Goal: Task Accomplishment & Management: Manage account settings

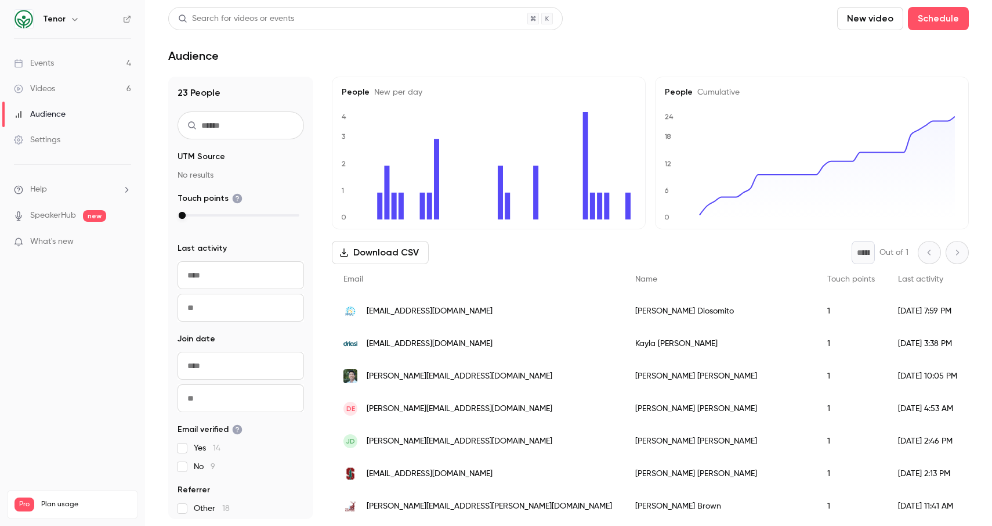
click at [38, 70] on link "Events 4" at bounding box center [72, 63] width 145 height 26
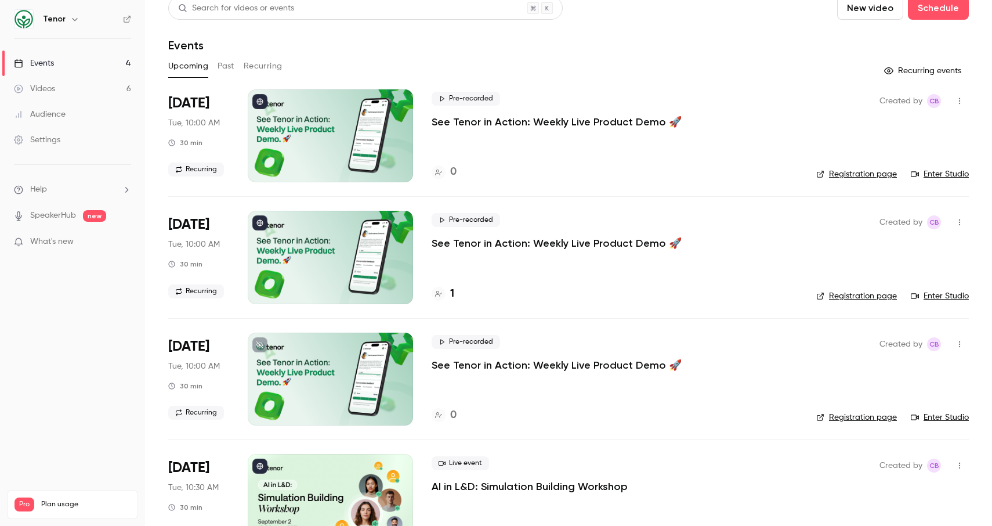
scroll to position [52, 0]
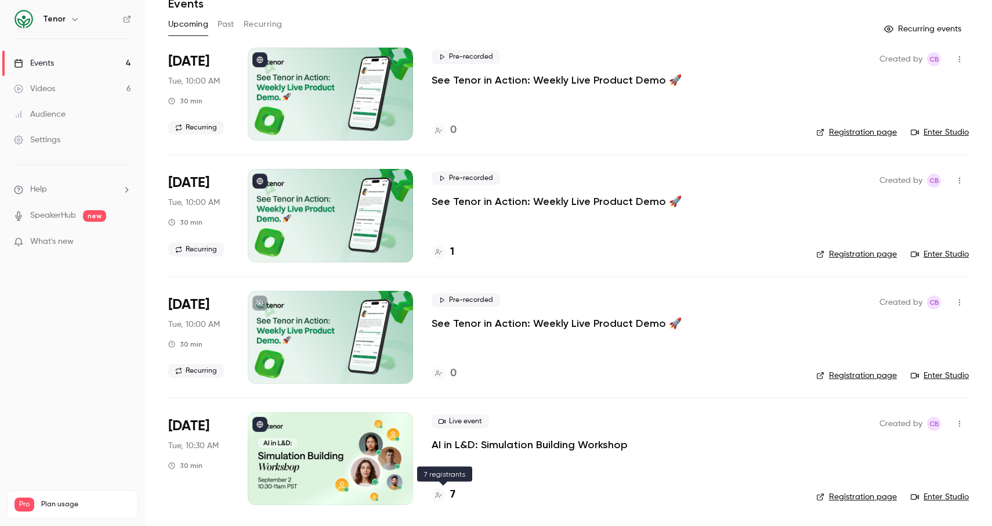
click at [452, 497] on h4 "7" at bounding box center [452, 495] width 5 height 16
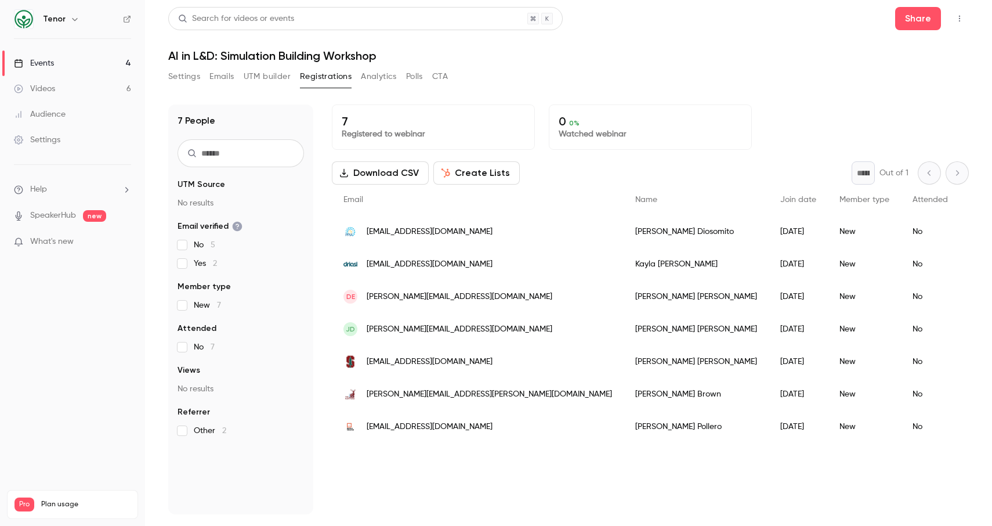
click at [62, 63] on link "Events 4" at bounding box center [72, 63] width 145 height 26
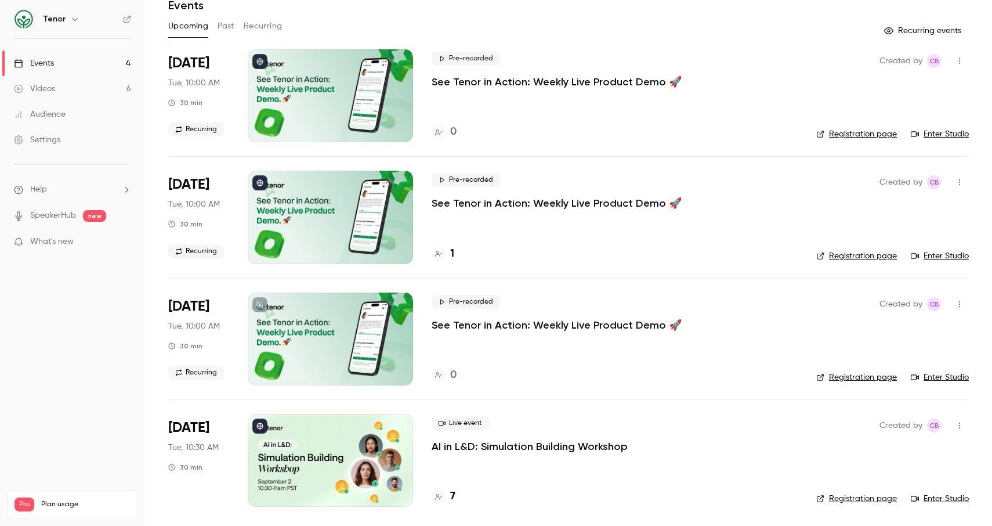
scroll to position [52, 0]
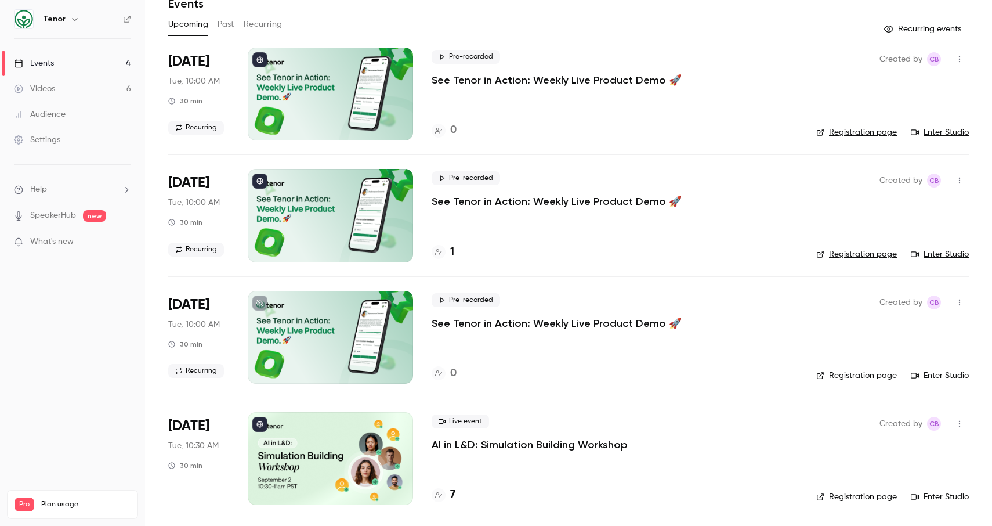
click at [955, 296] on button "button" at bounding box center [959, 302] width 19 height 19
click at [955, 296] on div at bounding box center [496, 263] width 992 height 526
click at [490, 324] on p "See Tenor in Action: Weekly Live Product Demo 🚀" at bounding box center [557, 323] width 250 height 14
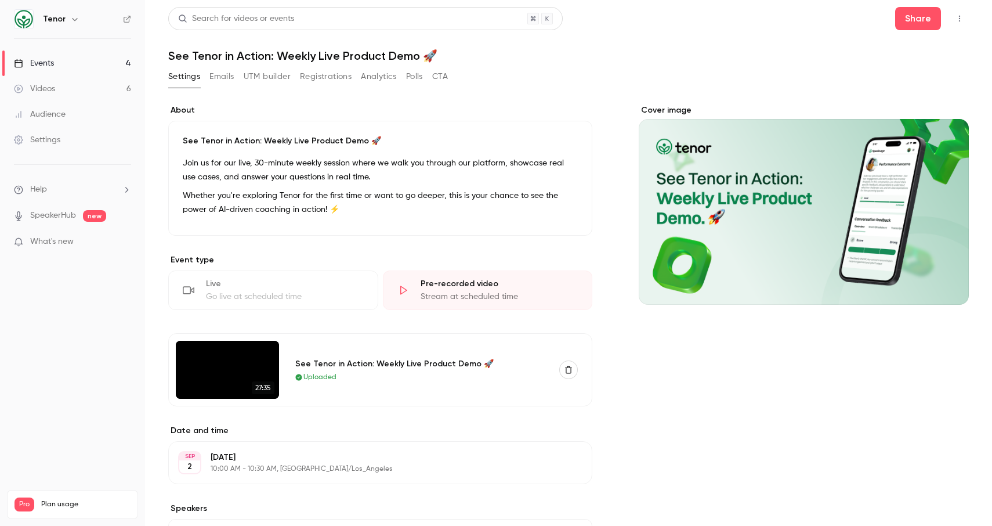
scroll to position [212, 0]
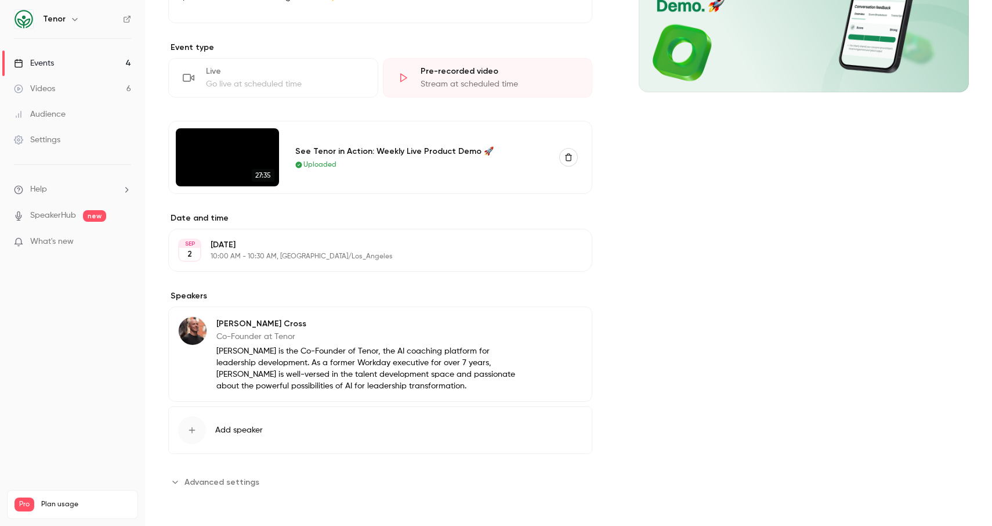
click at [232, 482] on span "Advanced settings" at bounding box center [221, 482] width 75 height 12
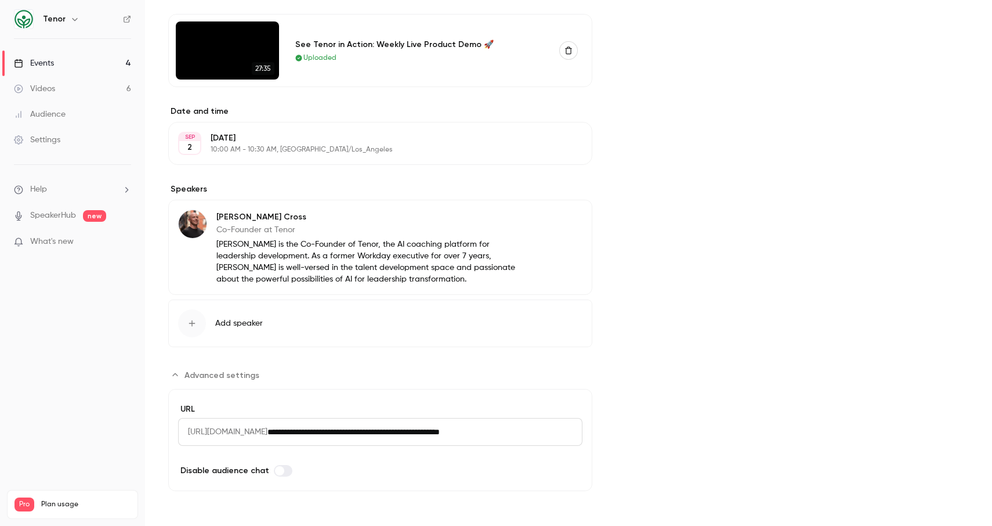
scroll to position [0, 0]
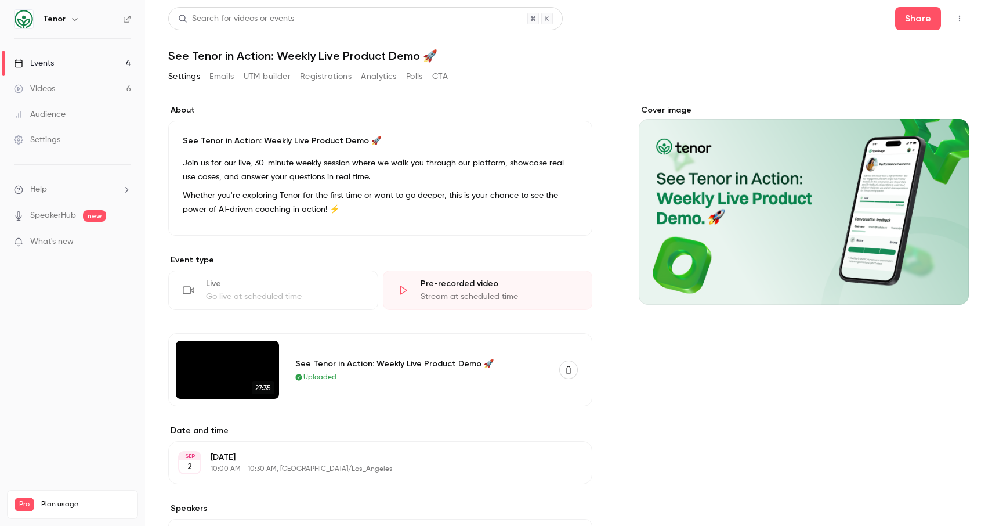
click at [955, 20] on icon "button" at bounding box center [959, 19] width 9 height 8
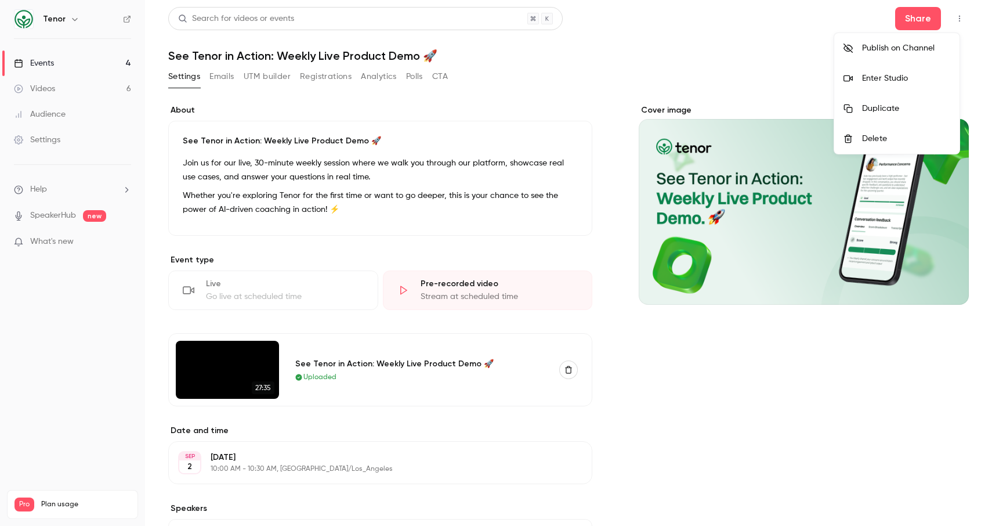
click at [908, 134] on div "Delete" at bounding box center [906, 139] width 88 height 12
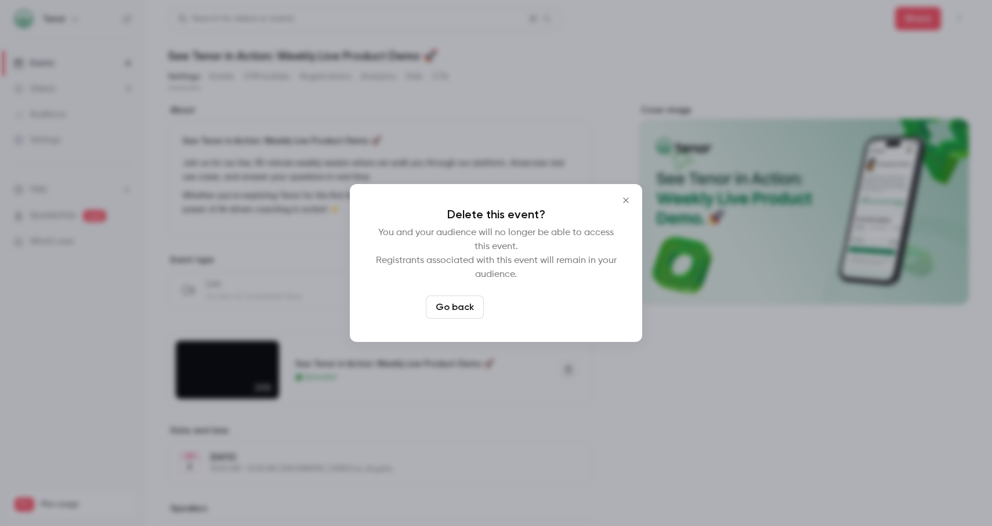
click at [528, 304] on button "Delete event" at bounding box center [527, 306] width 78 height 23
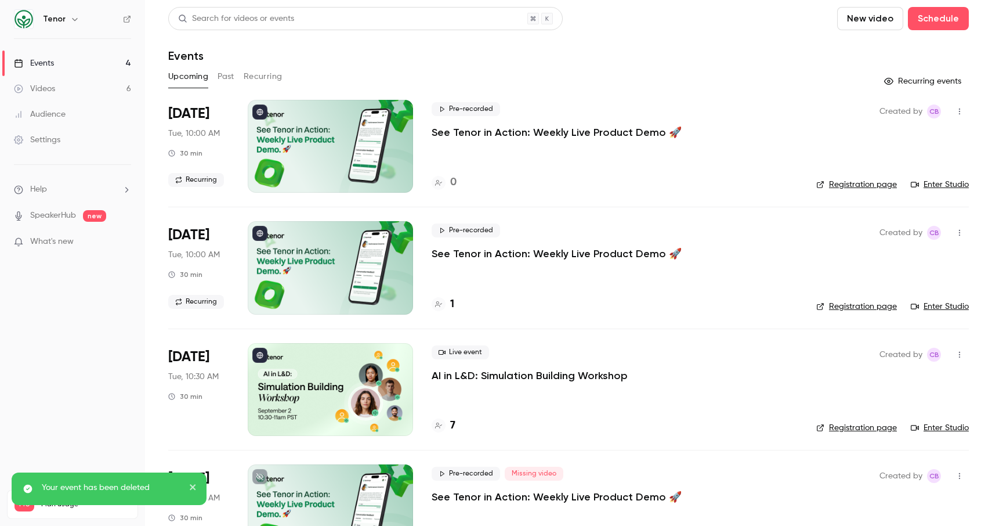
scroll to position [52, 0]
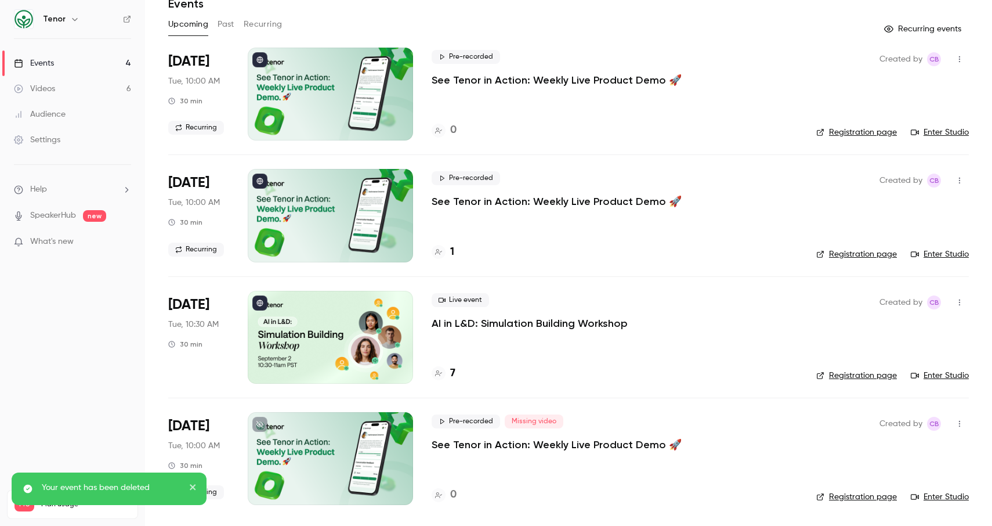
click at [193, 485] on icon "close" at bounding box center [193, 486] width 8 height 9
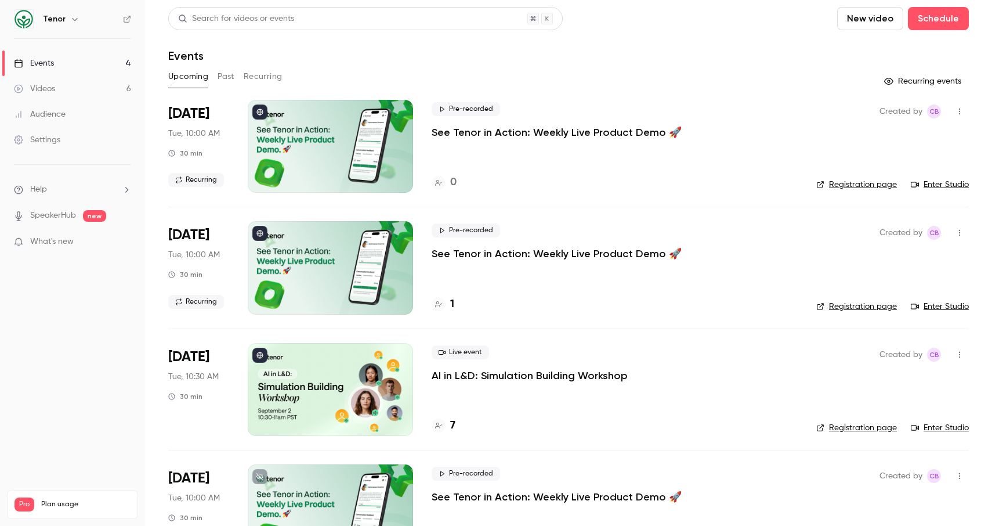
click at [231, 74] on button "Past" at bounding box center [226, 76] width 17 height 19
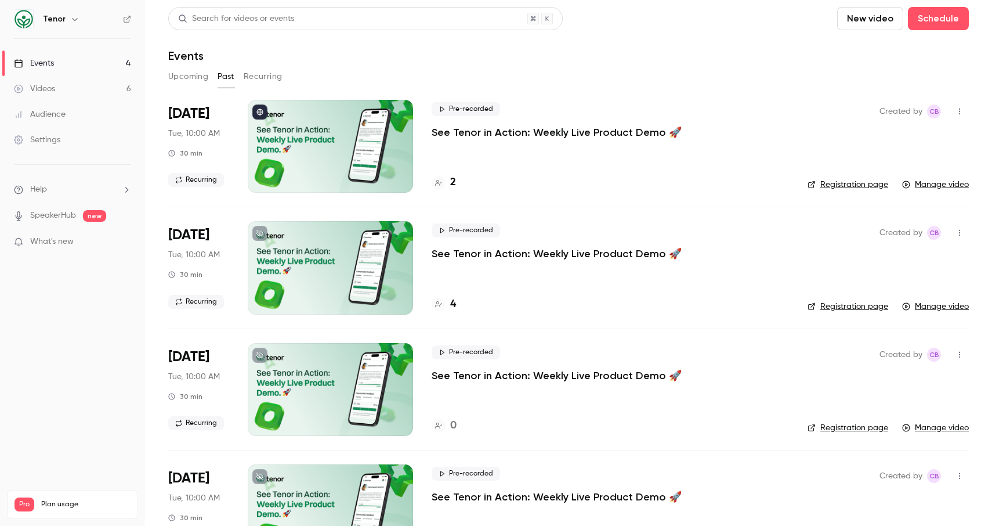
click at [191, 75] on button "Upcoming" at bounding box center [188, 76] width 40 height 19
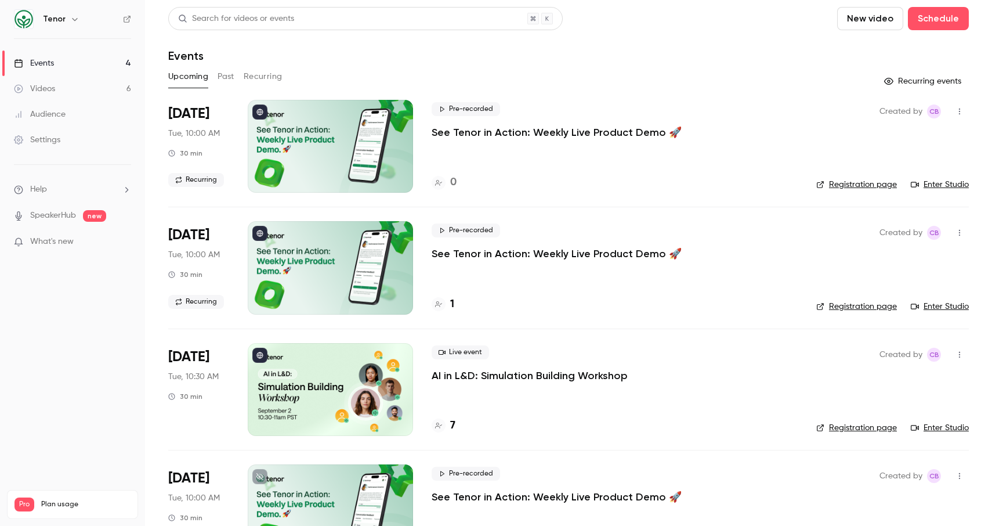
click at [260, 74] on button "Recurring" at bounding box center [263, 76] width 39 height 19
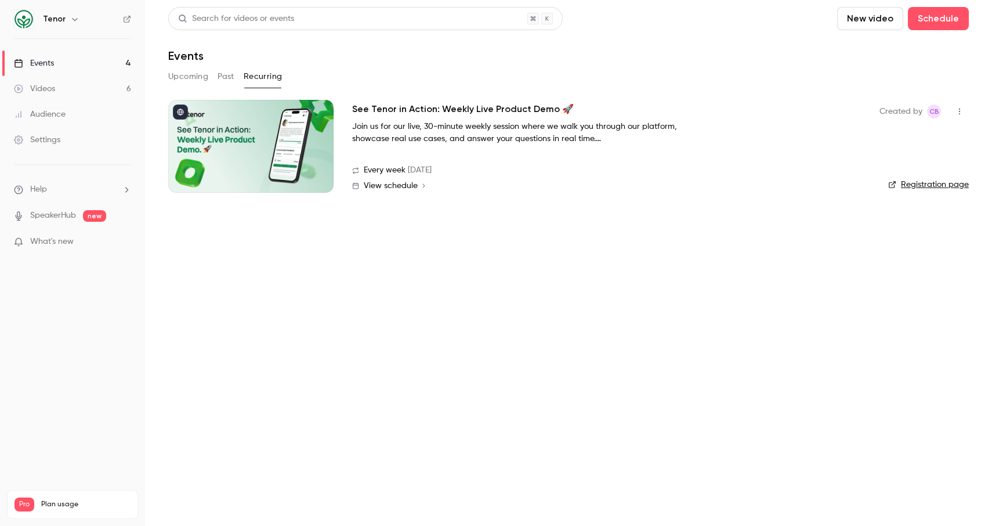
click at [199, 79] on button "Upcoming" at bounding box center [188, 76] width 40 height 19
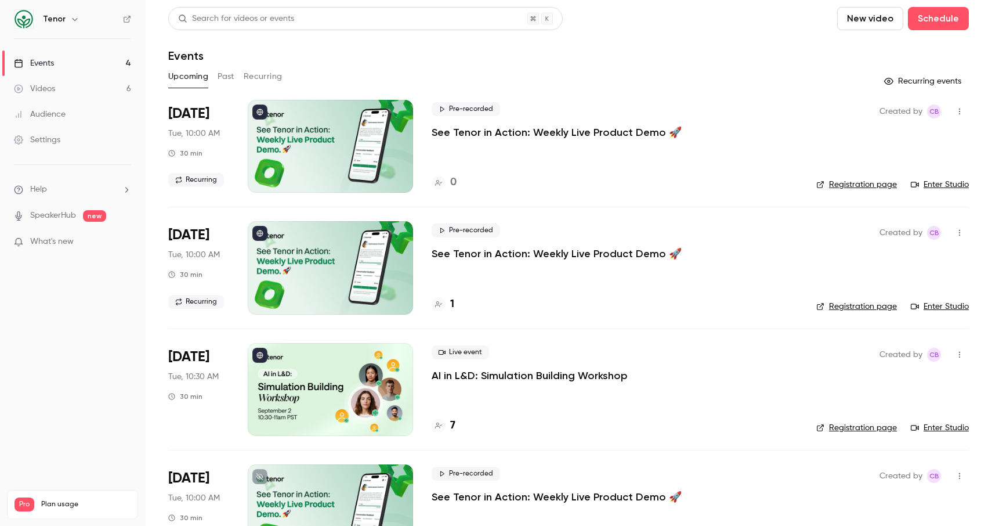
scroll to position [52, 0]
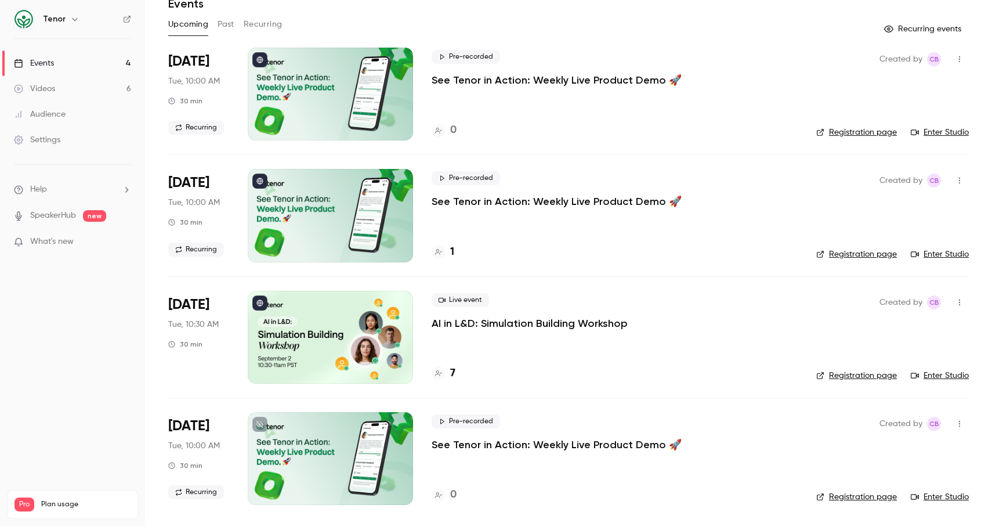
click at [512, 320] on p "AI in L&D: Simulation Building Workshop" at bounding box center [530, 323] width 196 height 14
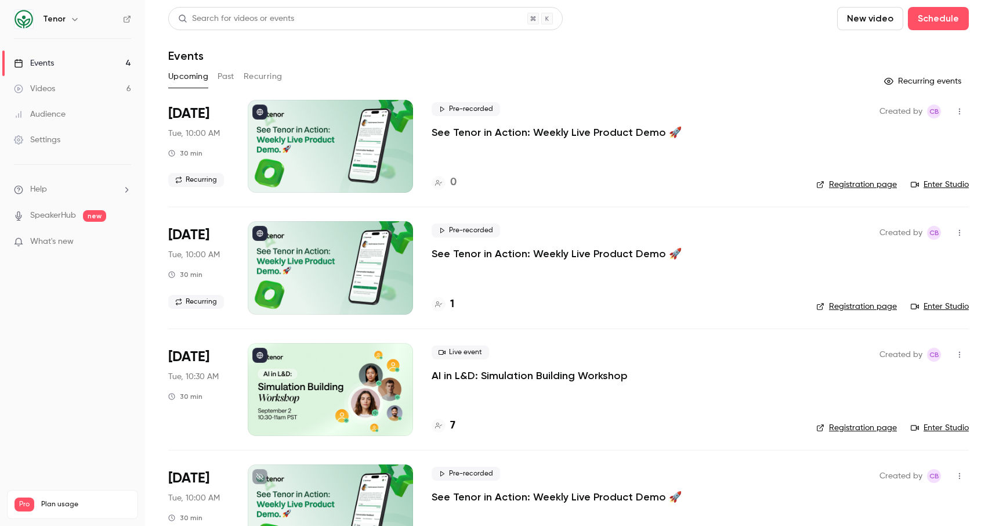
scroll to position [52, 0]
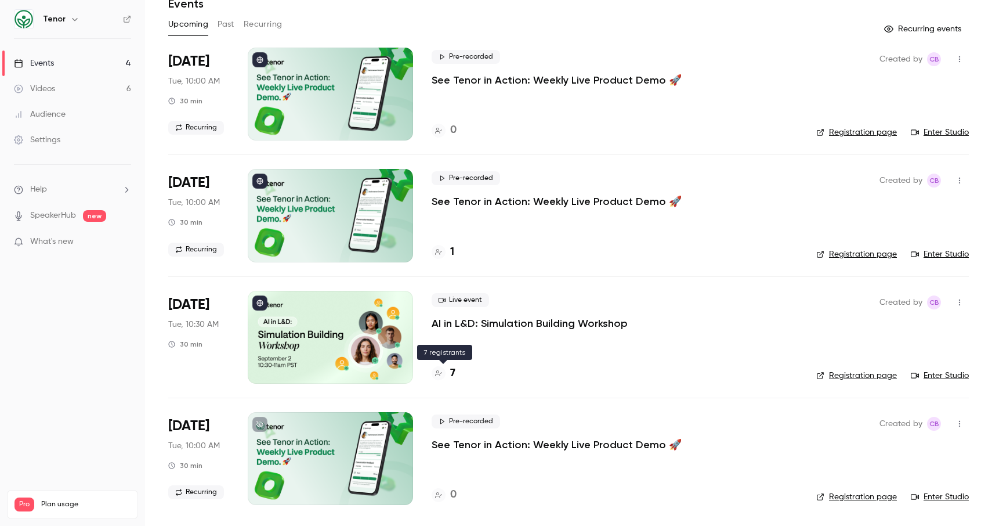
click at [455, 368] on h4 "7" at bounding box center [452, 373] width 5 height 16
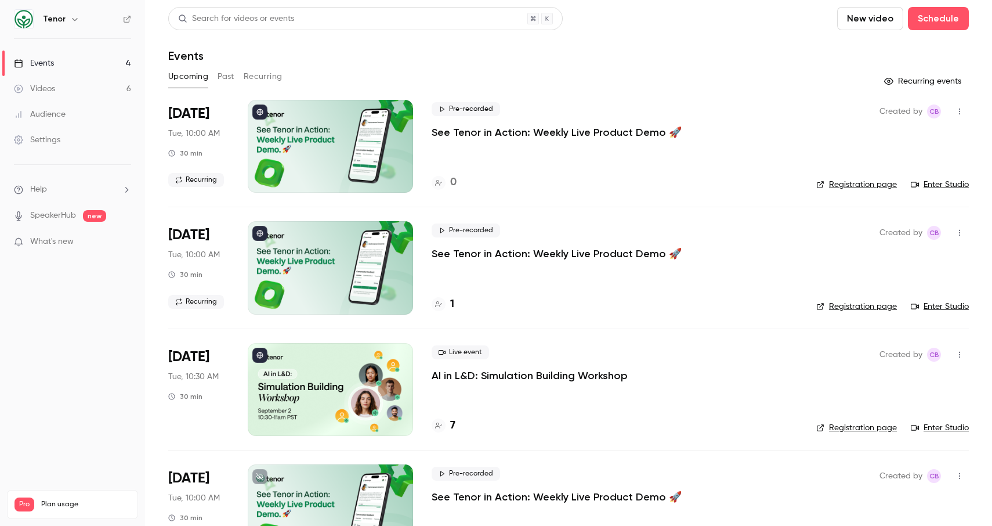
click at [864, 187] on link "Registration page" at bounding box center [856, 185] width 81 height 12
click at [70, 16] on icon "button" at bounding box center [74, 19] width 9 height 9
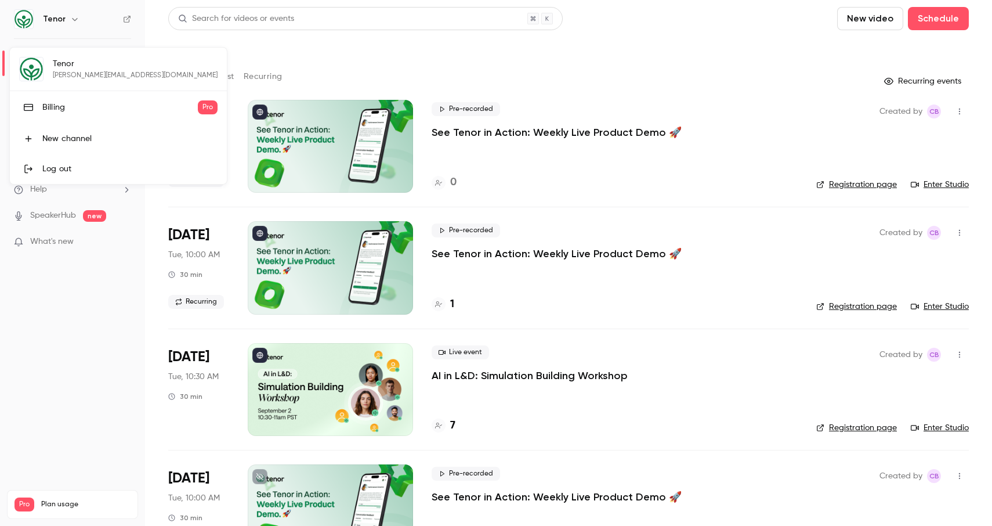
click at [60, 174] on div "Log out" at bounding box center [129, 169] width 175 height 12
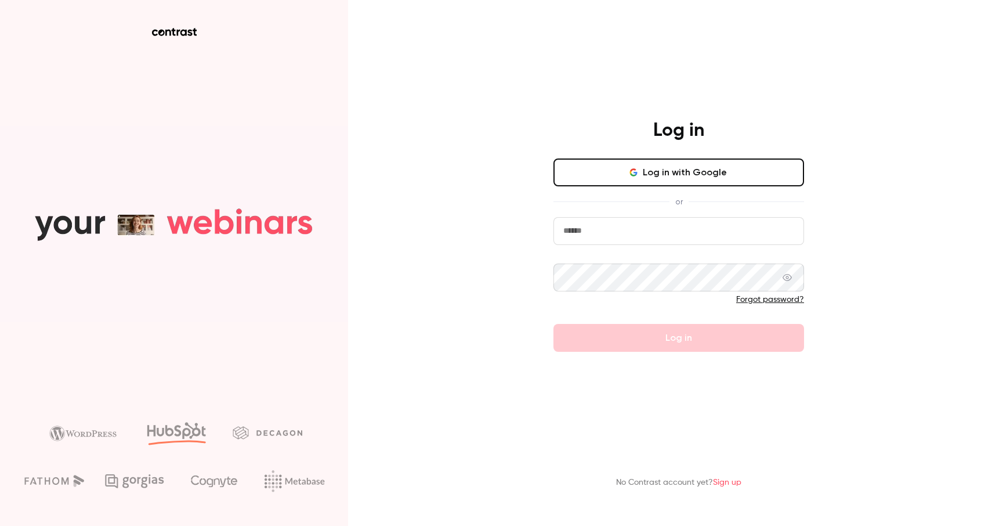
click at [675, 172] on button "Log in with Google" at bounding box center [678, 172] width 251 height 28
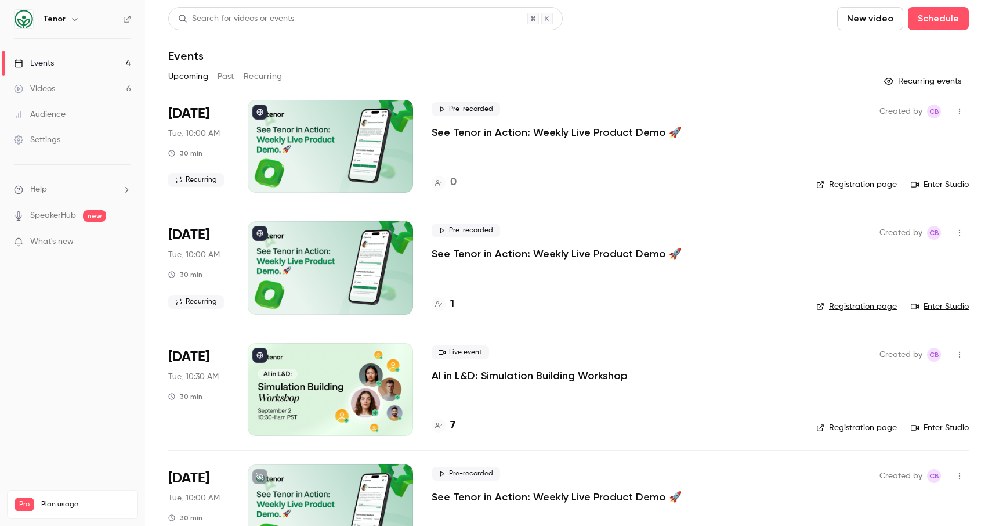
click at [817, 186] on link "Registration page" at bounding box center [856, 185] width 81 height 12
click at [277, 75] on button "Recurring" at bounding box center [263, 76] width 39 height 19
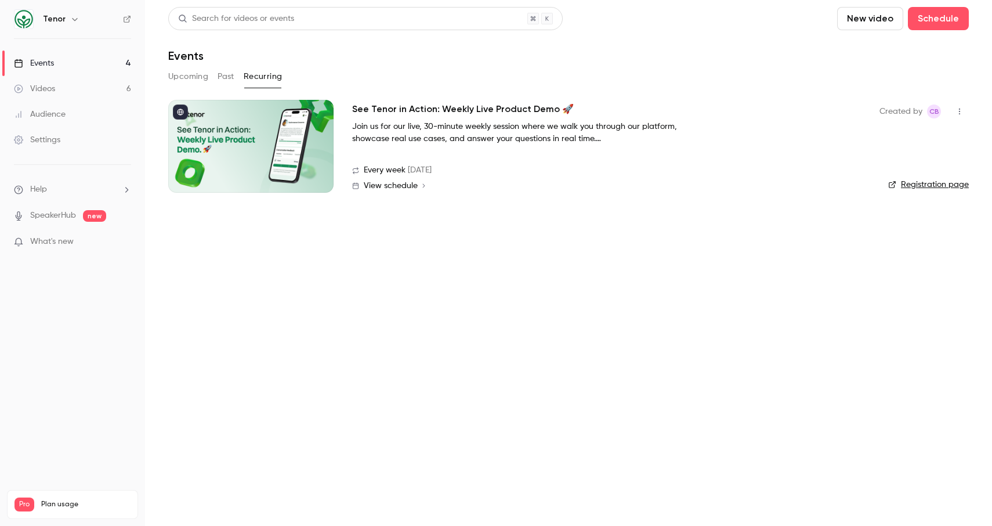
click at [903, 183] on link "Registration page" at bounding box center [928, 185] width 81 height 12
click at [202, 73] on button "Upcoming" at bounding box center [188, 76] width 40 height 19
